Goal: Book appointment/travel/reservation

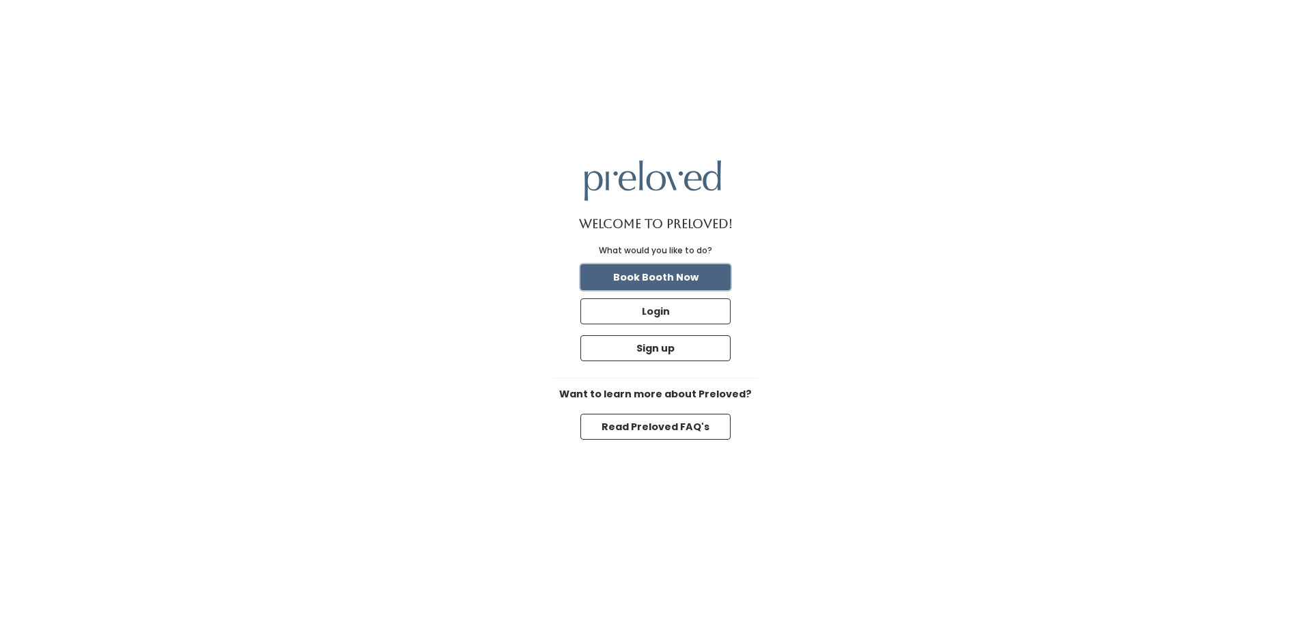
click at [660, 282] on button "Book Booth Now" at bounding box center [655, 277] width 150 height 26
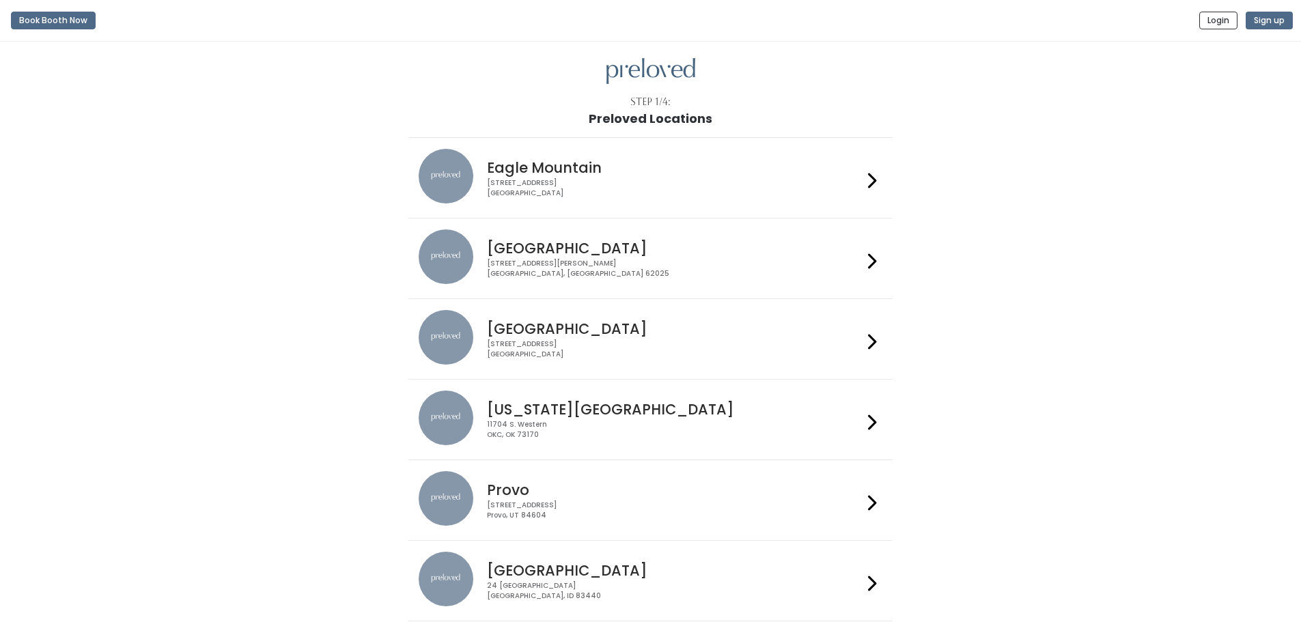
click at [588, 243] on h4 "Edwardsville" at bounding box center [675, 248] width 376 height 16
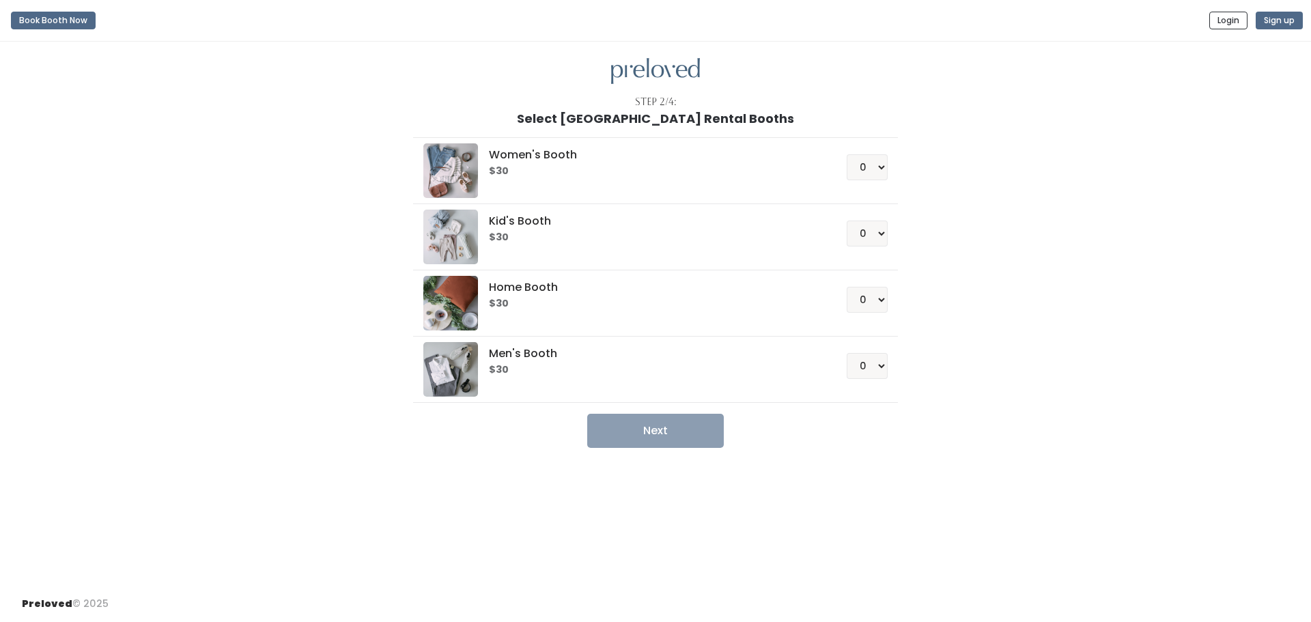
click at [883, 149] on div "0 1 2 3 4" at bounding box center [851, 161] width 74 height 37
click at [883, 162] on select "0 1 2 3 4" at bounding box center [867, 167] width 41 height 26
select select "1"
click at [847, 154] on select "0 1 2 3 4" at bounding box center [867, 167] width 41 height 26
click at [873, 232] on select "0 1 2 3 4" at bounding box center [867, 234] width 41 height 26
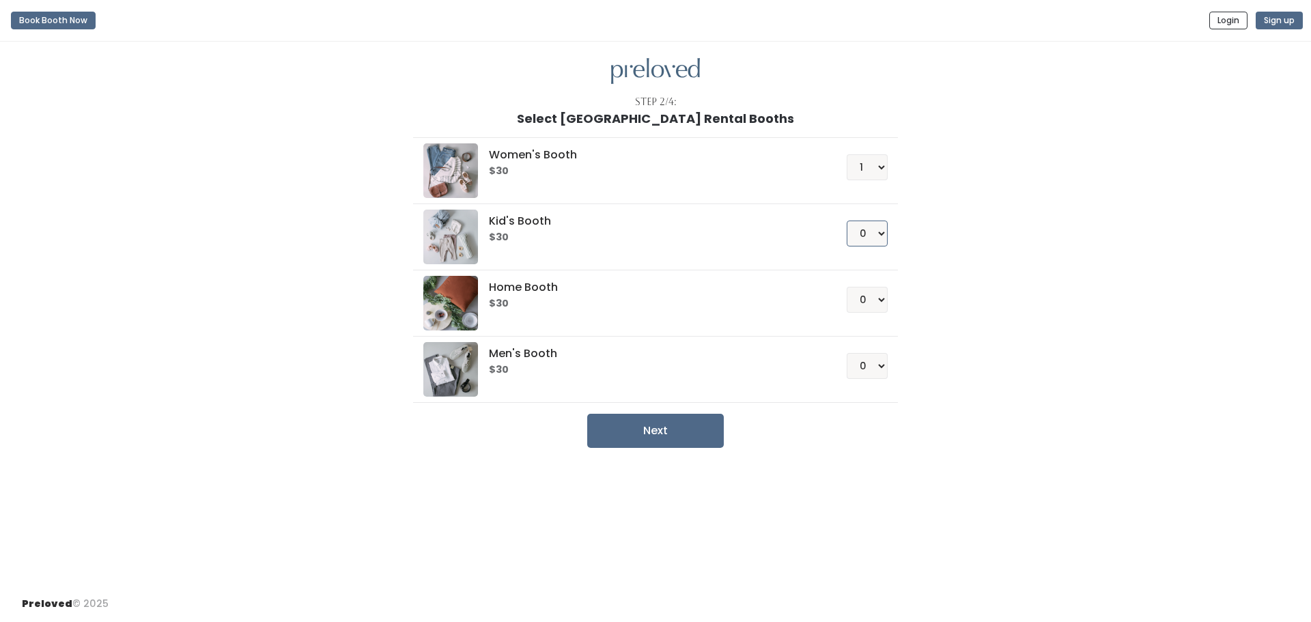
click at [847, 221] on select "0 1 2 3 4" at bounding box center [867, 234] width 41 height 26
click at [873, 237] on select "0 1 2 3 4" at bounding box center [867, 234] width 41 height 26
select select "1"
click at [847, 221] on select "0 1 2 3 4" at bounding box center [867, 234] width 41 height 26
drag, startPoint x: 652, startPoint y: 431, endPoint x: 671, endPoint y: 419, distance: 21.8
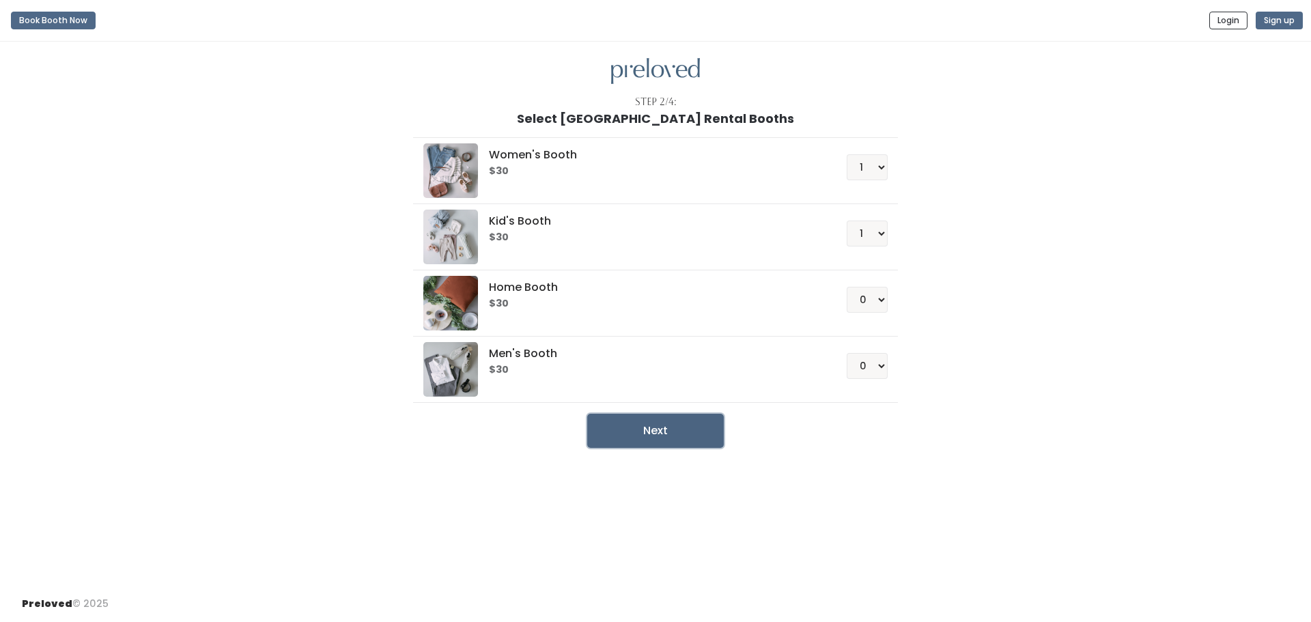
click at [653, 430] on button "Next" at bounding box center [655, 431] width 137 height 34
